Goal: Information Seeking & Learning: Learn about a topic

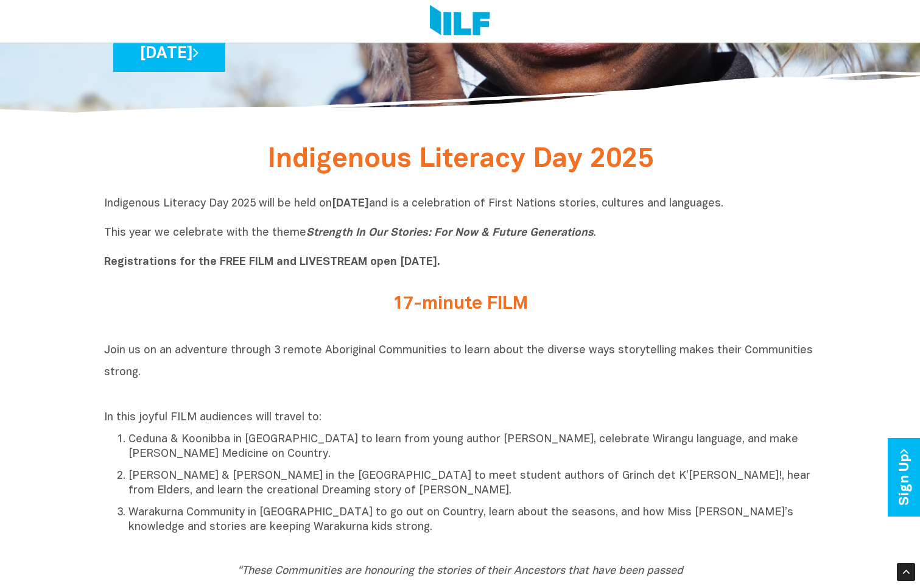
scroll to position [304, 0]
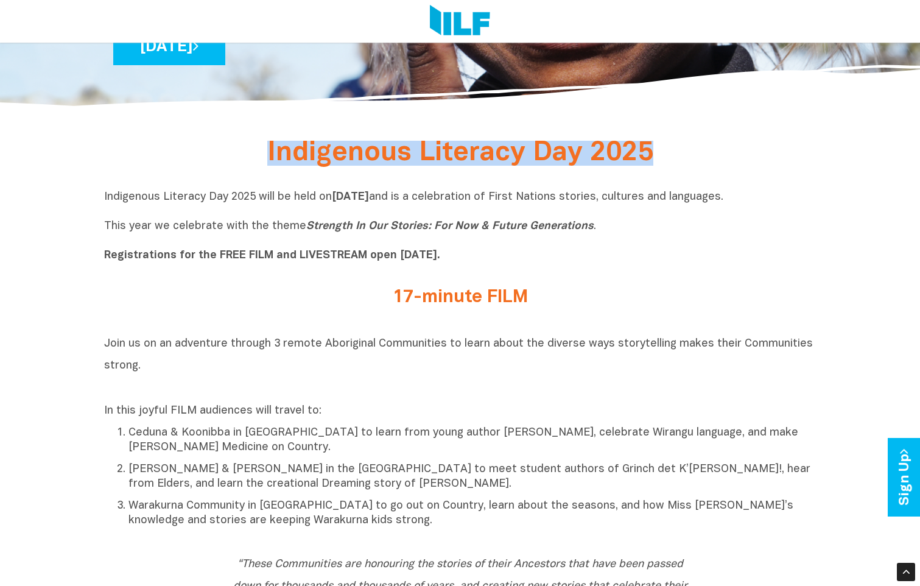
drag, startPoint x: 269, startPoint y: 149, endPoint x: 722, endPoint y: 142, distance: 453.5
click at [722, 142] on div "Indigenous Literacy Day 2025" at bounding box center [460, 157] width 712 height 47
copy div "Indigenous Literacy Day 2025"
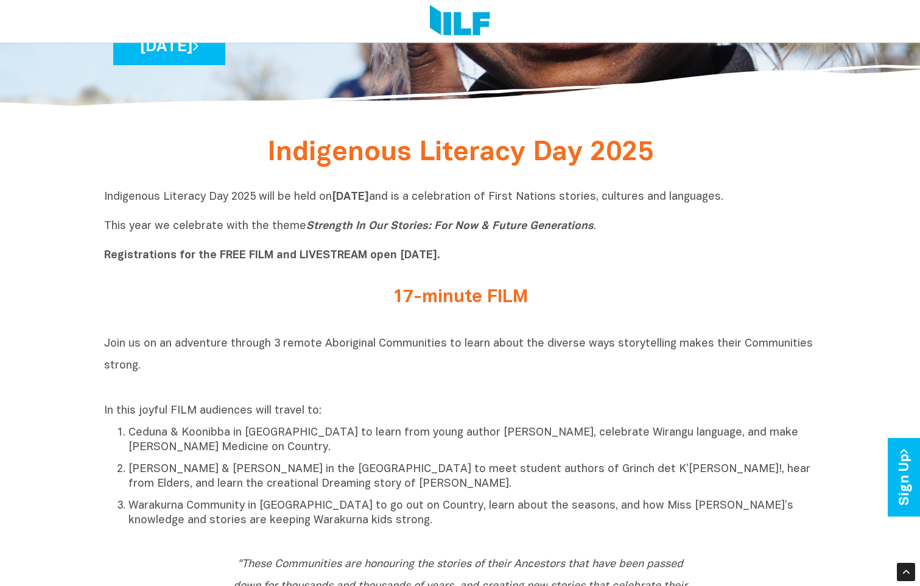
drag, startPoint x: 258, startPoint y: 276, endPoint x: 161, endPoint y: 242, distance: 102.6
click at [257, 276] on div "Indigenous Literacy Day 2025 will be held [DATE][DATE] and is a celebration of …" at bounding box center [460, 229] width 712 height 97
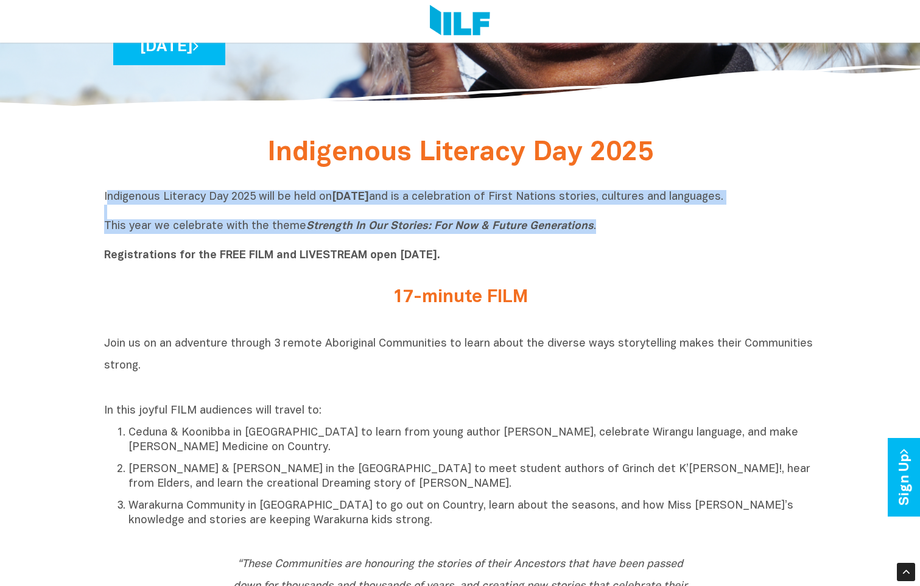
drag, startPoint x: 106, startPoint y: 196, endPoint x: 666, endPoint y: 225, distance: 561.3
click at [666, 225] on p "Indigenous Literacy Day 2025 will be held [DATE][DATE] and is a celebration of …" at bounding box center [460, 226] width 712 height 73
copy p "ndigenous Literacy Day 2025 will be held [DATE][DATE] and is a celebration of F…"
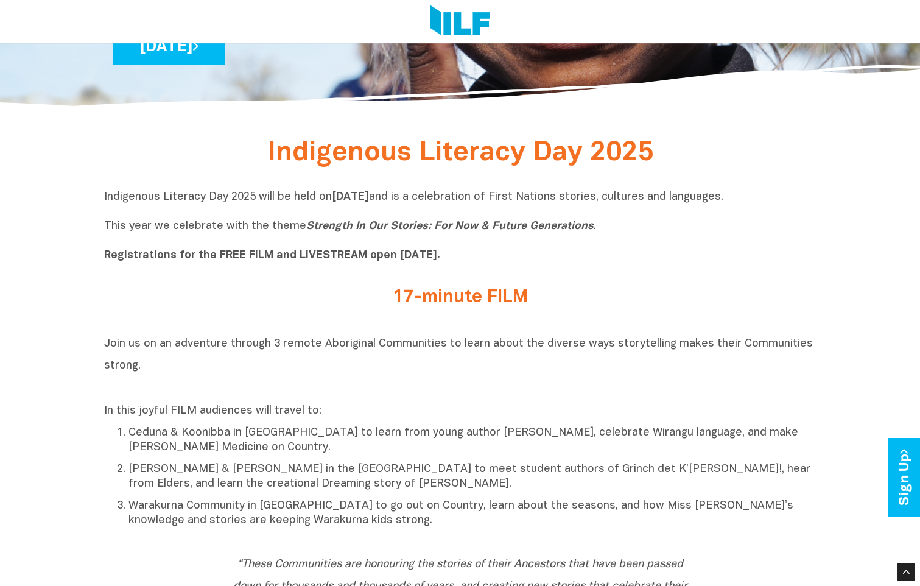
click at [365, 374] on h2 "Join us on an adventure through 3 remote Aboriginal Communities to learn about …" at bounding box center [460, 365] width 712 height 66
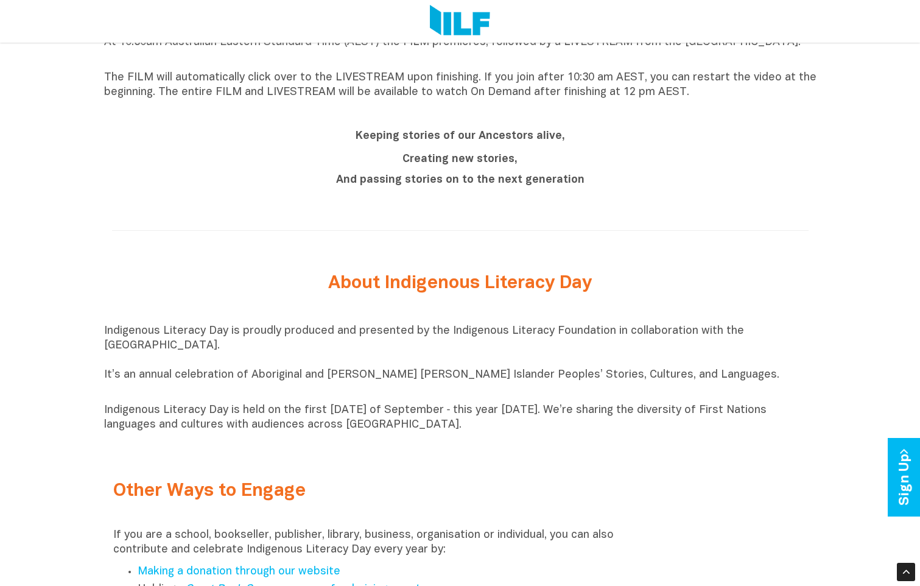
scroll to position [1156, 0]
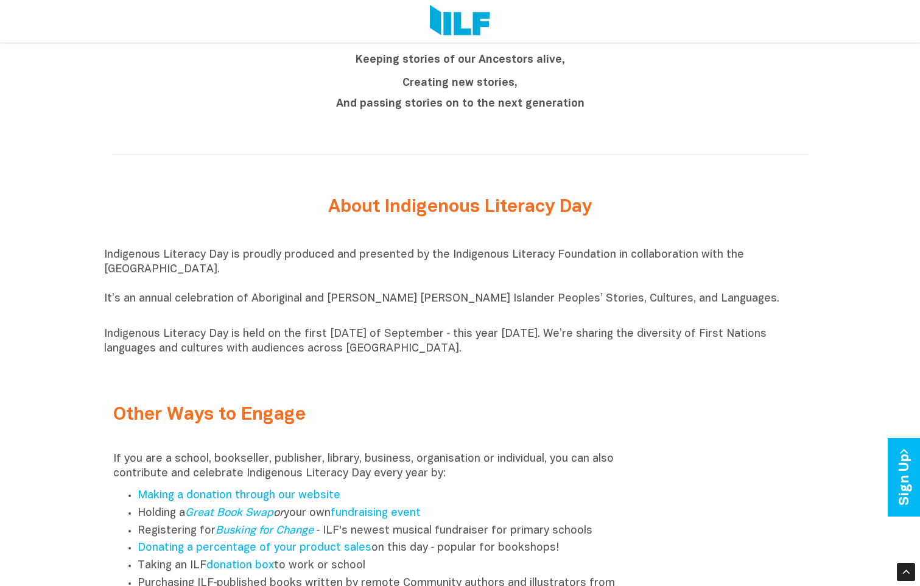
drag, startPoint x: 105, startPoint y: 257, endPoint x: 466, endPoint y: 349, distance: 373.0
click at [466, 349] on div "Indigenous Literacy Day is proudly produced and presented by the Indigenous Lit…" at bounding box center [460, 302] width 712 height 108
copy div "Indigenous Literacy Day is proudly produced and presented by the Indigenous Lit…"
click at [404, 407] on div "Other Ways to Engage If you are a school, bookseller, publisher, library, busin…" at bounding box center [371, 559] width 534 height 358
drag, startPoint x: 608, startPoint y: 217, endPoint x: 308, endPoint y: 225, distance: 300.2
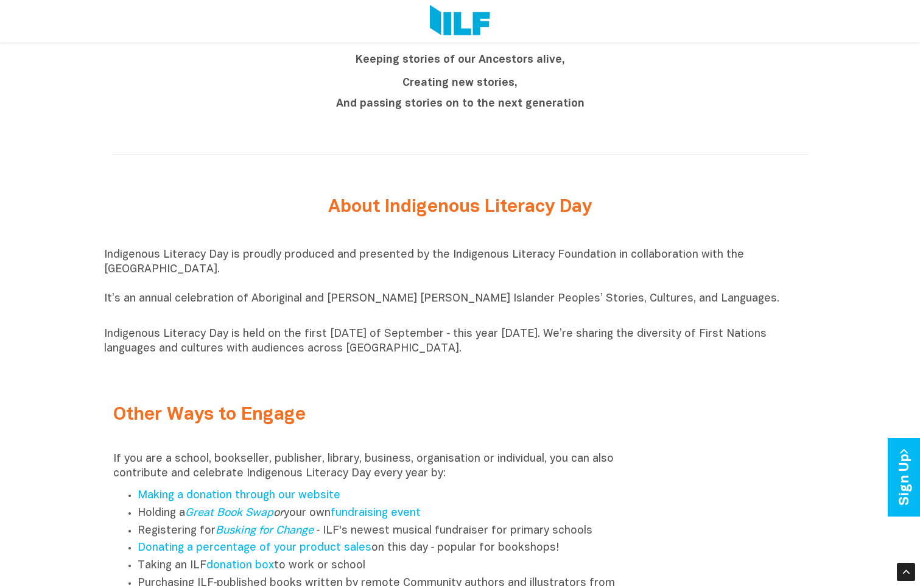
click at [308, 223] on div "About Indigenous Literacy Day" at bounding box center [460, 207] width 475 height 32
copy h2 "About Indigenous Literacy Day"
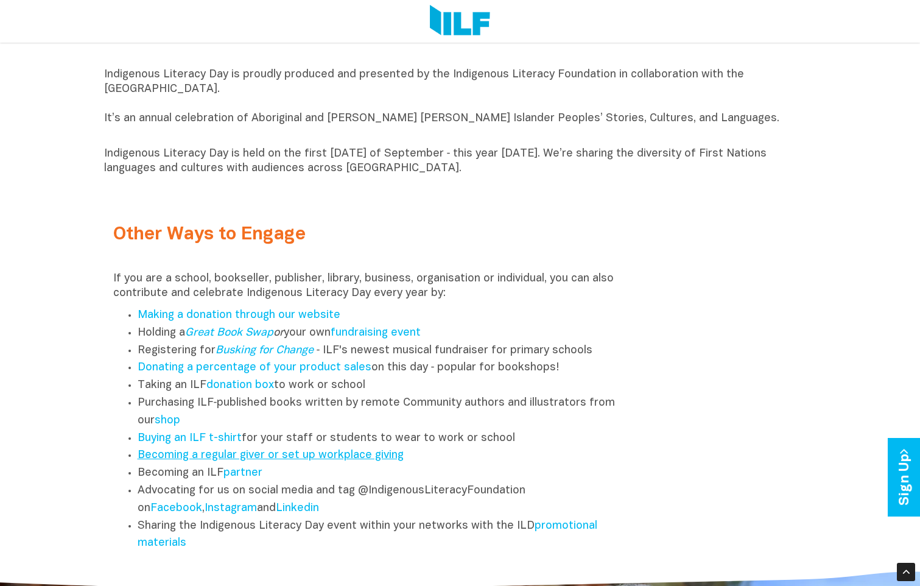
scroll to position [1339, 0]
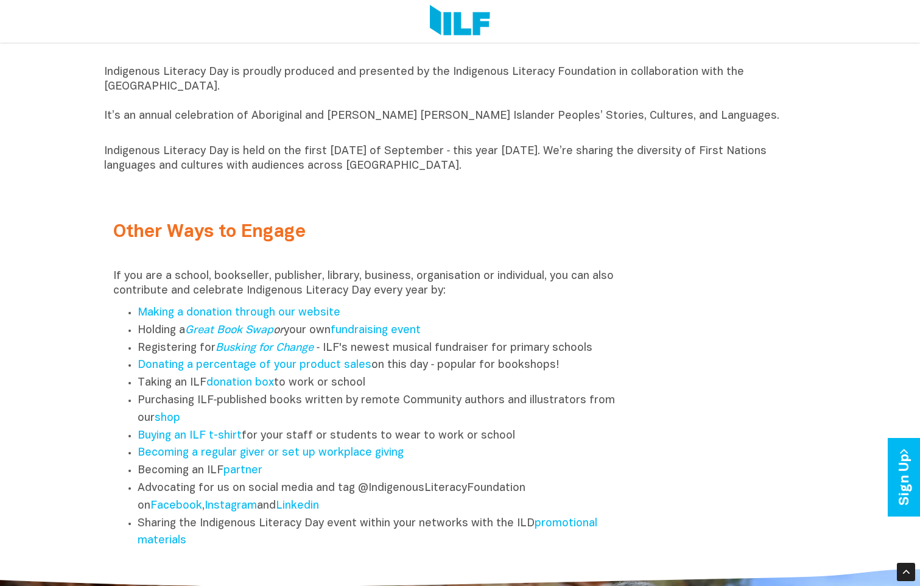
click at [570, 304] on div "If you are a school, bookseller, publisher, library, business, organisation or …" at bounding box center [371, 409] width 516 height 281
drag, startPoint x: 108, startPoint y: 295, endPoint x: 365, endPoint y: 296, distance: 257.5
click at [365, 296] on div "Other Ways to Engage If you are a school, bookseller, publisher, library, busin…" at bounding box center [371, 377] width 534 height 358
copy p "contribute and celebrate Indigenous Literacy Day"
click at [669, 427] on div "Other Ways to Engage If you are a school, bookseller, publisher, library, busin…" at bounding box center [460, 377] width 712 height 358
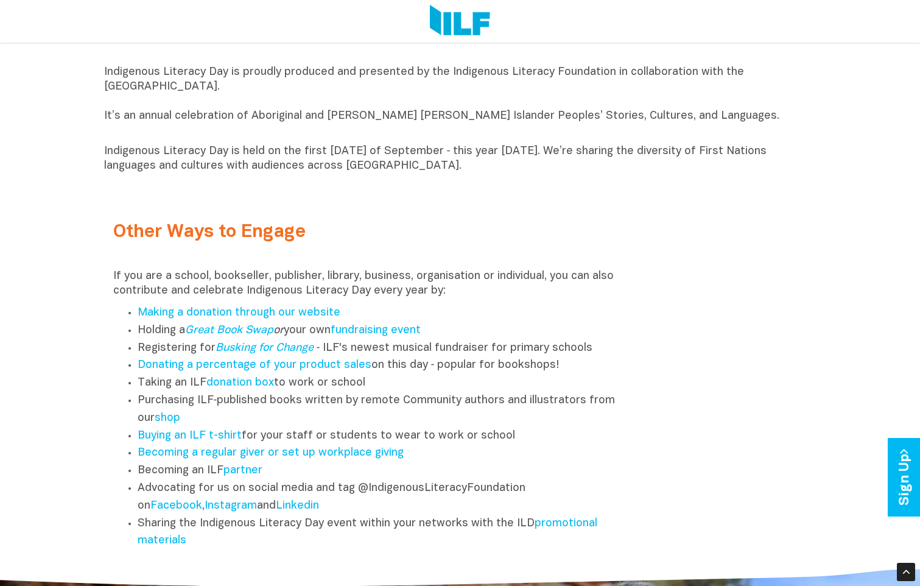
scroll to position [1400, 0]
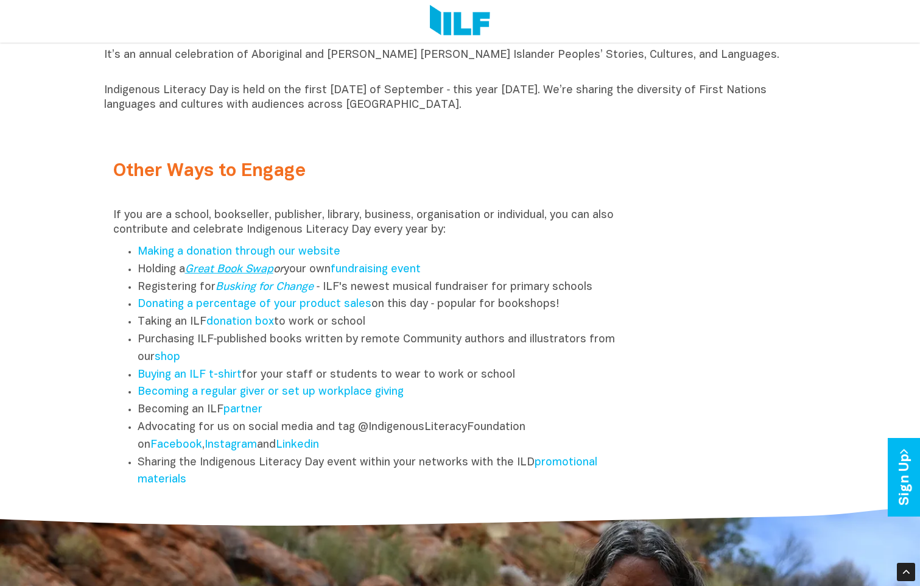
click at [245, 272] on link "Great Book Swap" at bounding box center [229, 269] width 88 height 10
